Goal: Transaction & Acquisition: Subscribe to service/newsletter

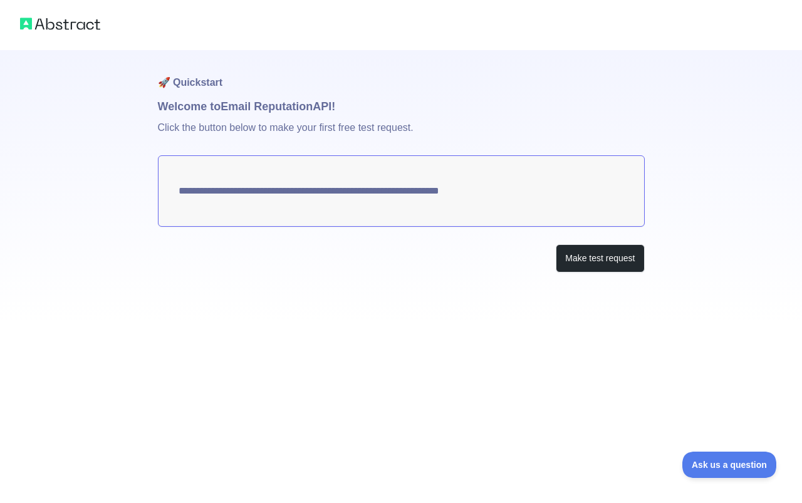
drag, startPoint x: 386, startPoint y: 188, endPoint x: 224, endPoint y: 186, distance: 161.6
drag, startPoint x: 224, startPoint y: 186, endPoint x: 42, endPoint y: 125, distance: 192.3
click at [42, 125] on div "**********" at bounding box center [401, 161] width 802 height 323
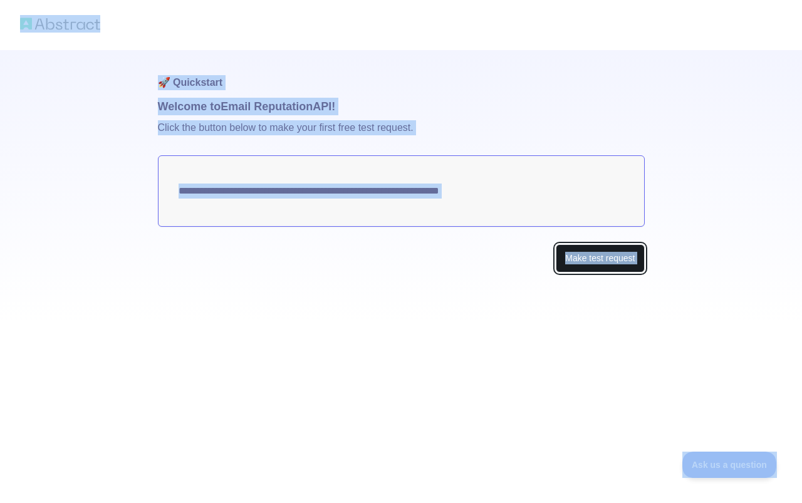
click at [610, 262] on button "Make test request" at bounding box center [599, 258] width 88 height 28
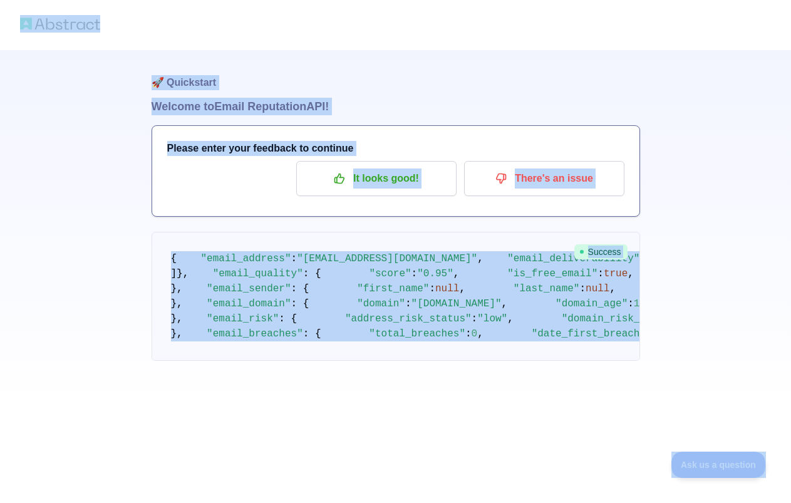
scroll to position [376, 0]
click at [747, 263] on div "🚀 Quickstart Welcome to Email Reputation API! Please enter your feedback to con…" at bounding box center [395, 205] width 791 height 411
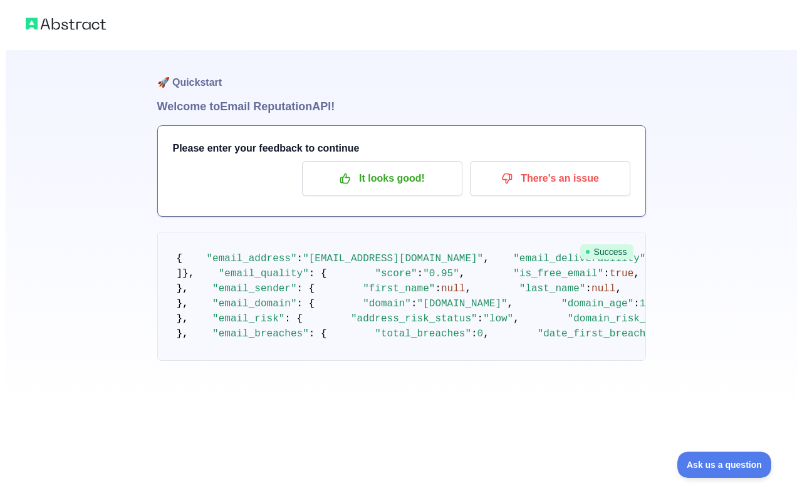
scroll to position [0, 0]
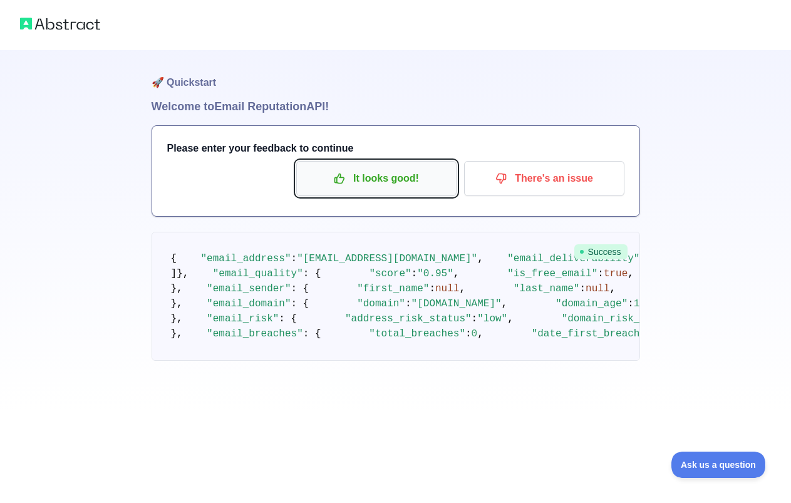
click at [410, 175] on p "It looks good!" at bounding box center [377, 178] width 142 height 21
